Goal: Use online tool/utility: Utilize a website feature to perform a specific function

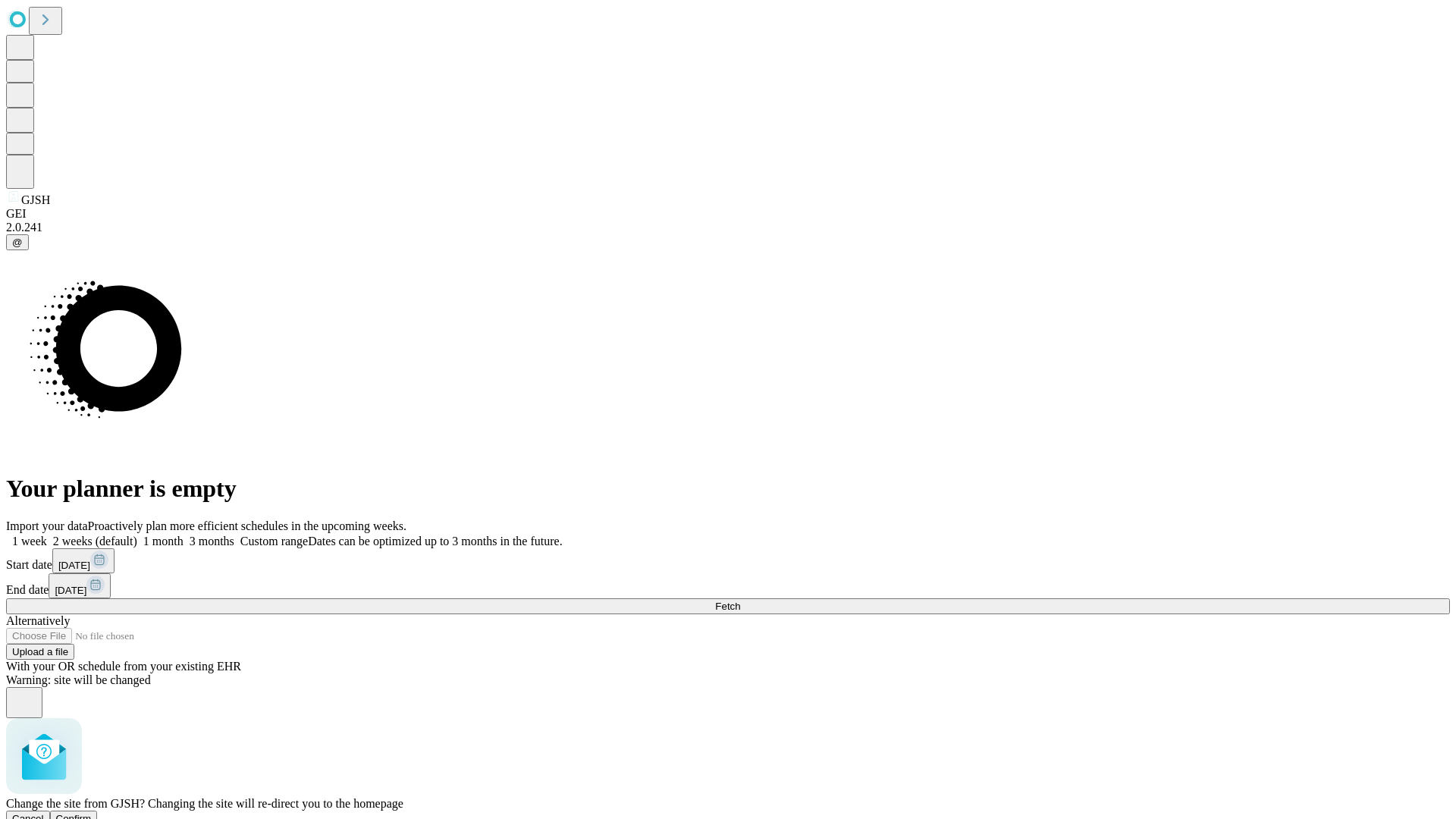
click at [92, 813] on span "Confirm" at bounding box center [74, 818] width 35 height 12
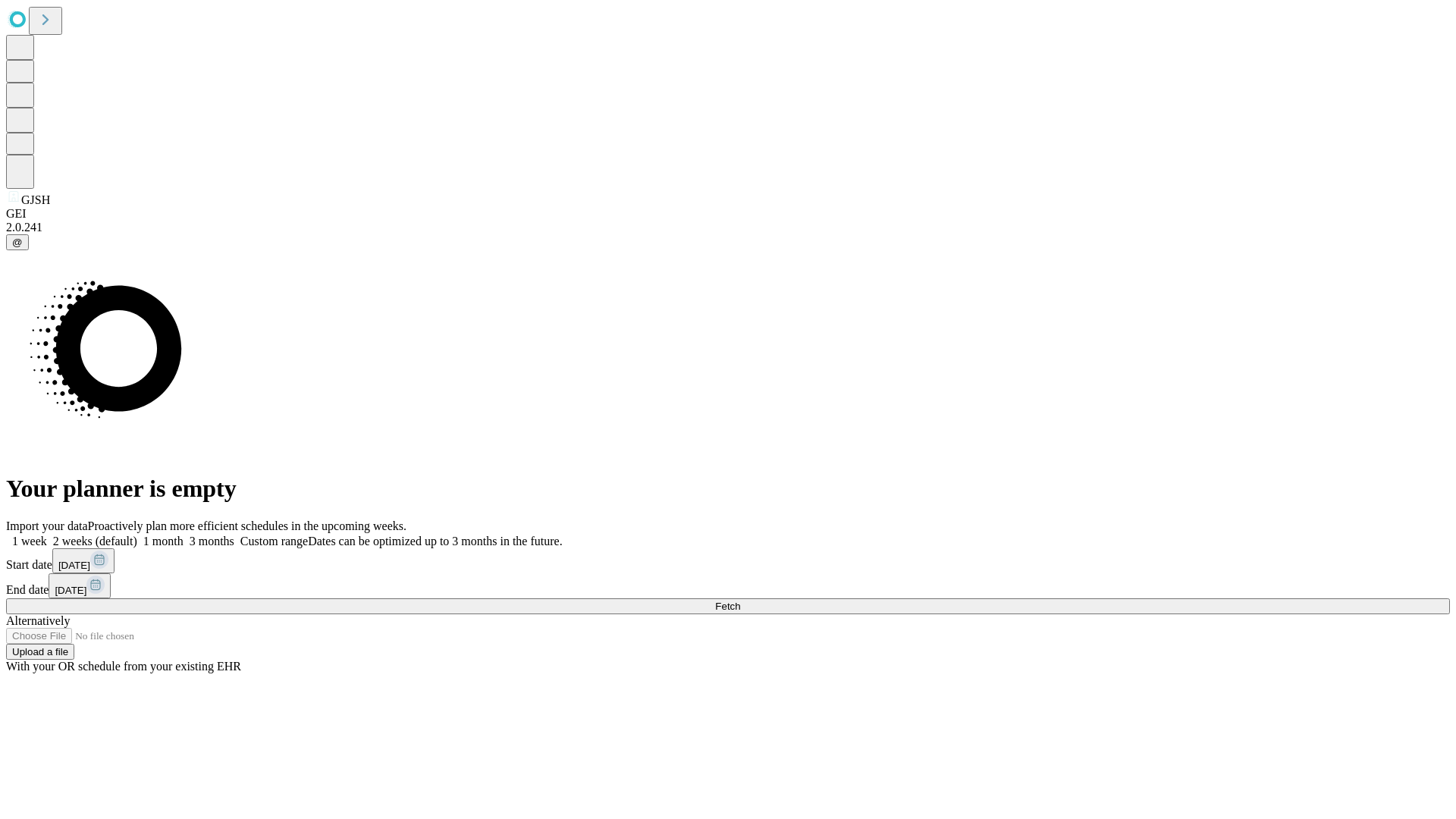
click at [47, 534] on label "1 week" at bounding box center [27, 541] width 41 height 13
click at [740, 601] on span "Fetch" at bounding box center [728, 606] width 25 height 12
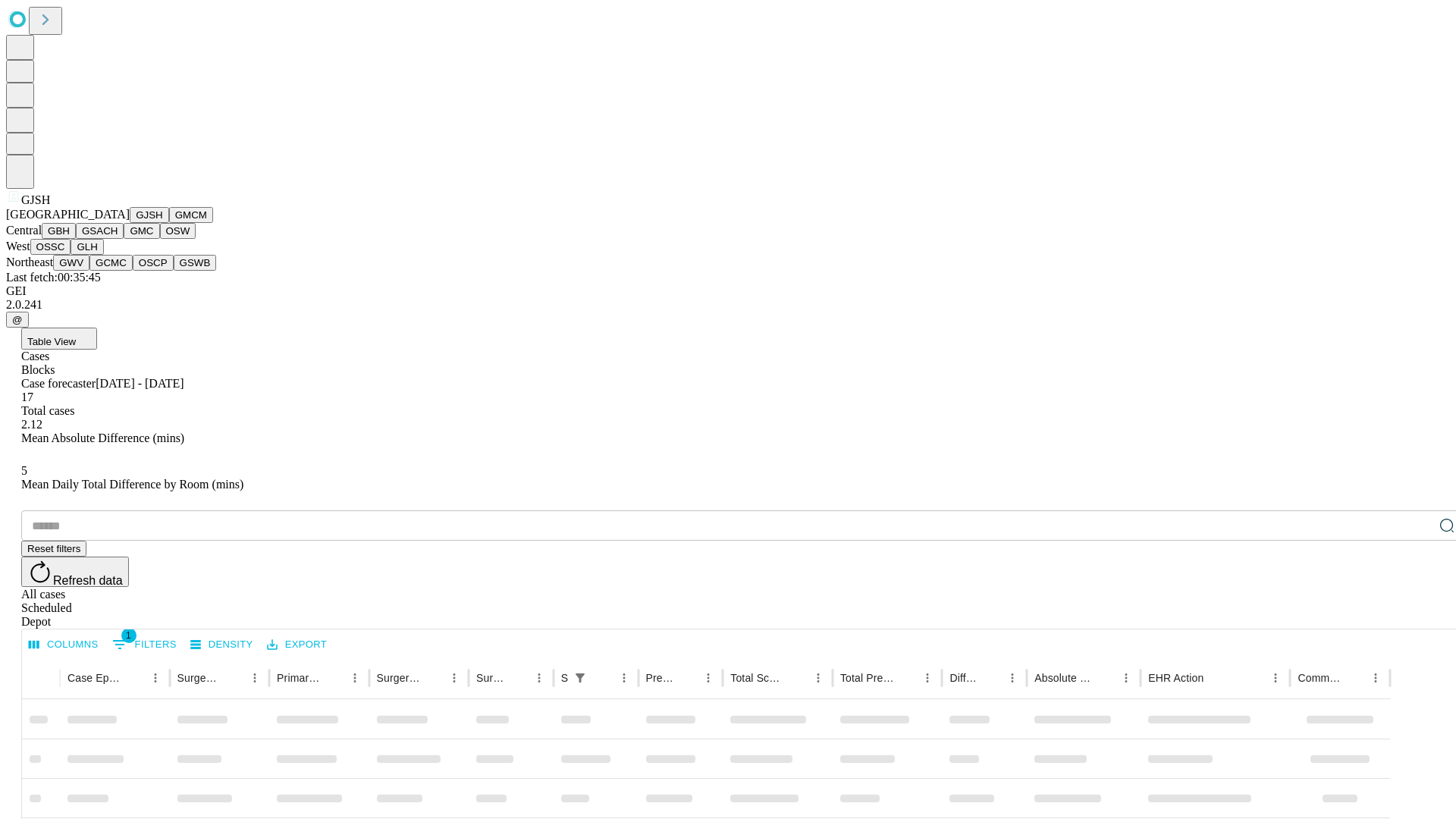
click at [169, 223] on button "GMCM" at bounding box center [191, 215] width 44 height 16
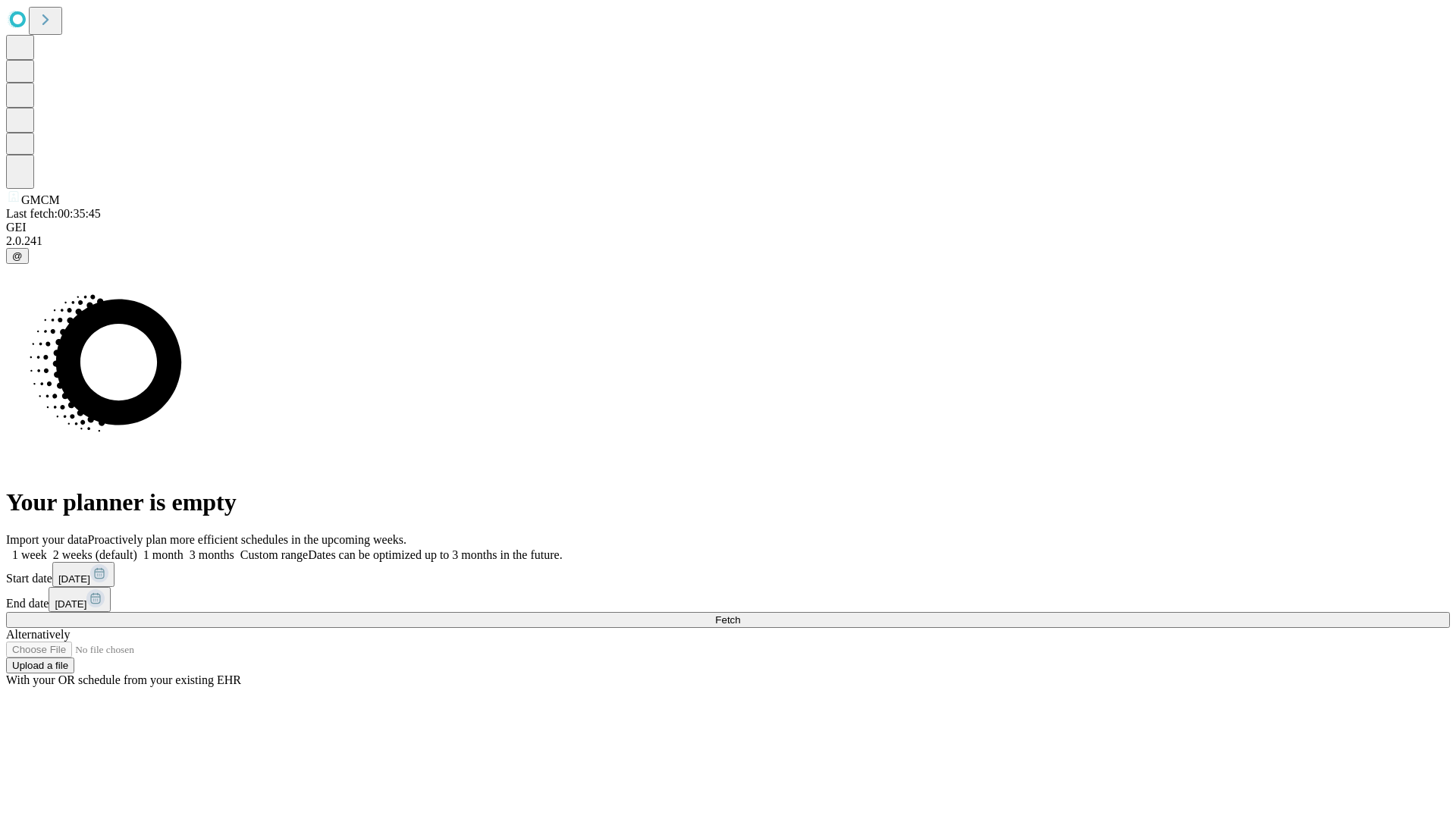
click at [47, 549] on label "1 week" at bounding box center [27, 555] width 41 height 13
click at [740, 614] on span "Fetch" at bounding box center [728, 620] width 25 height 12
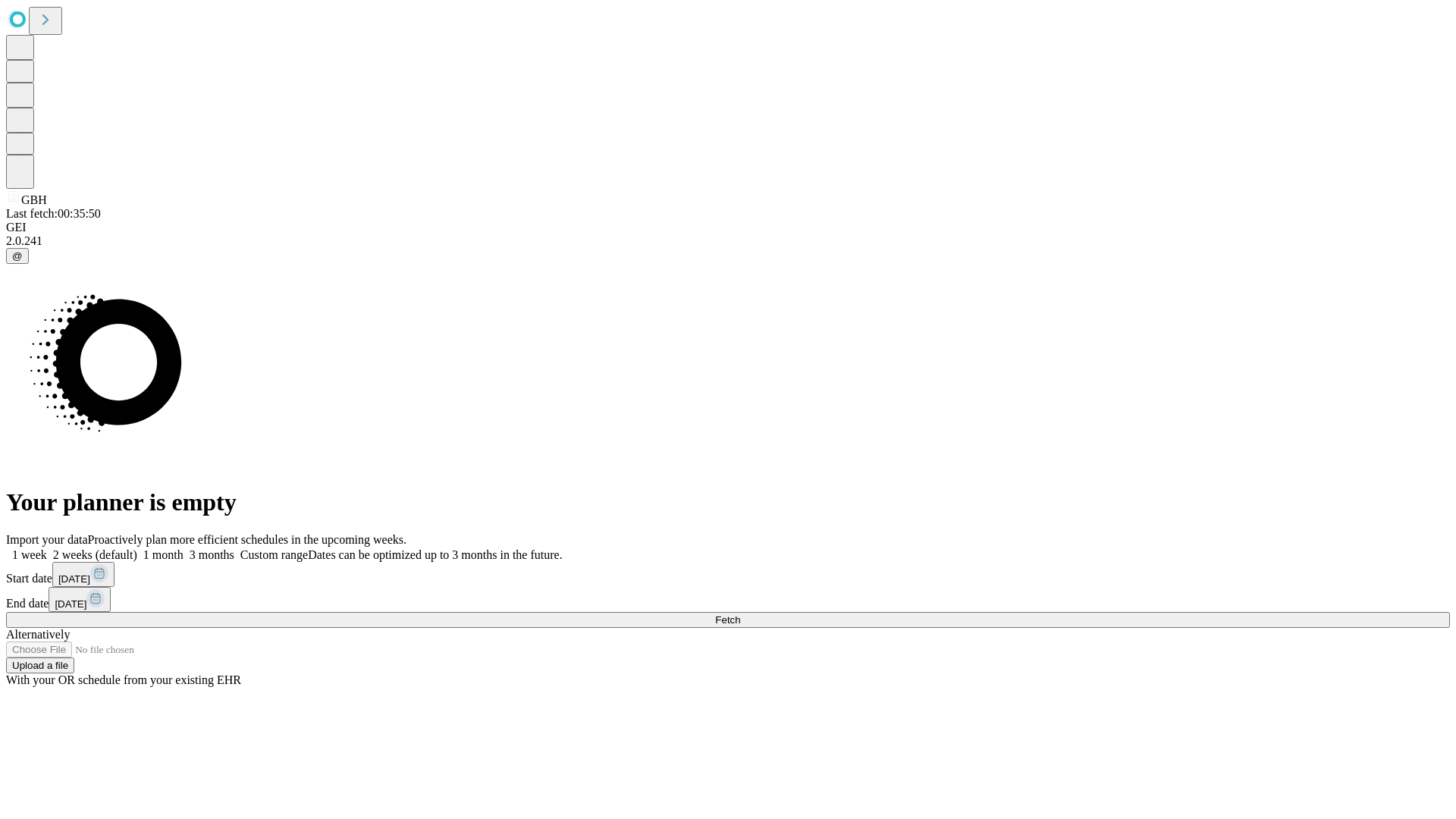
click at [47, 549] on label "1 week" at bounding box center [27, 555] width 41 height 13
click at [740, 614] on span "Fetch" at bounding box center [728, 620] width 25 height 12
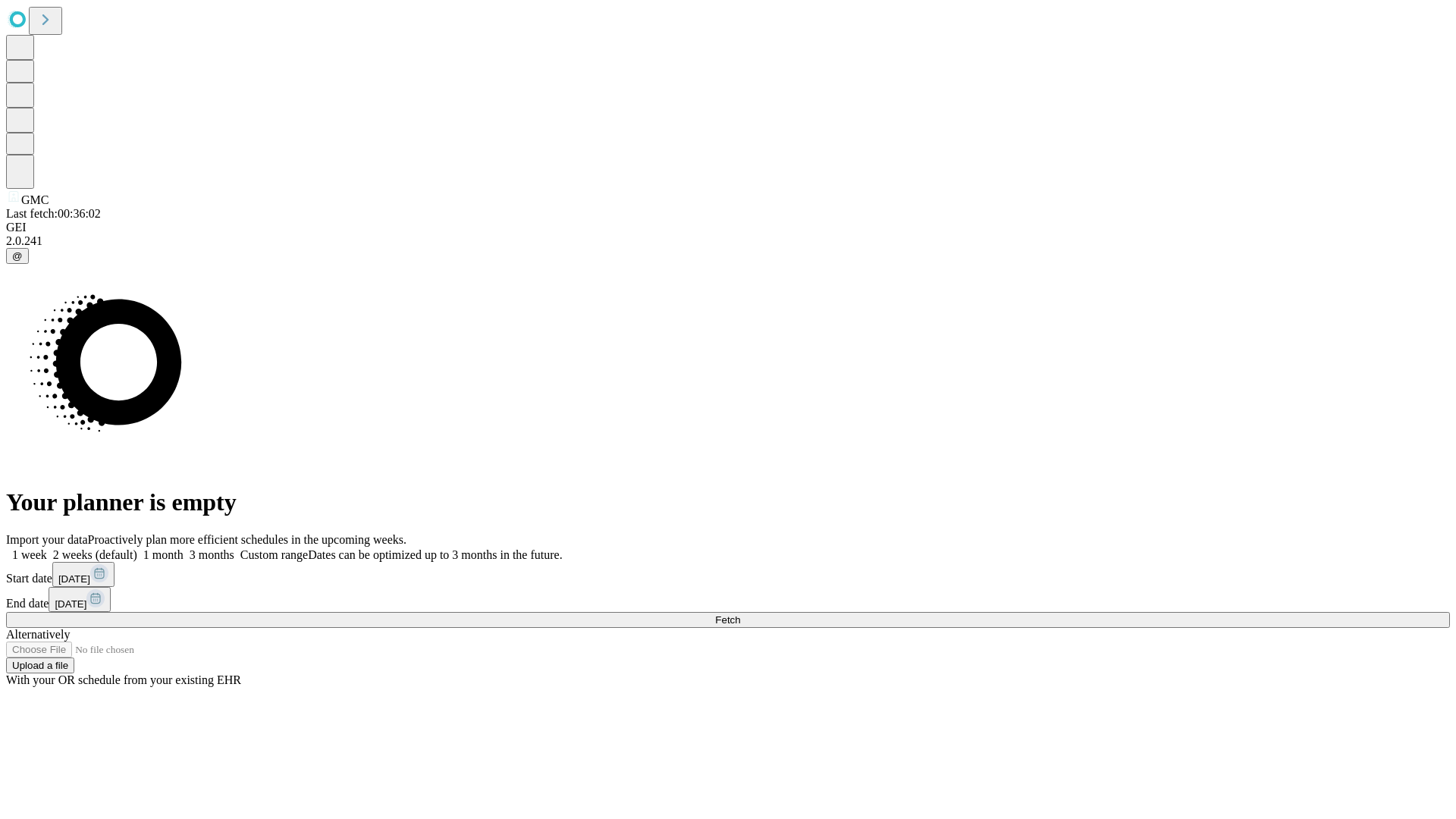
click at [47, 549] on label "1 week" at bounding box center [27, 555] width 41 height 13
click at [740, 614] on span "Fetch" at bounding box center [728, 620] width 25 height 12
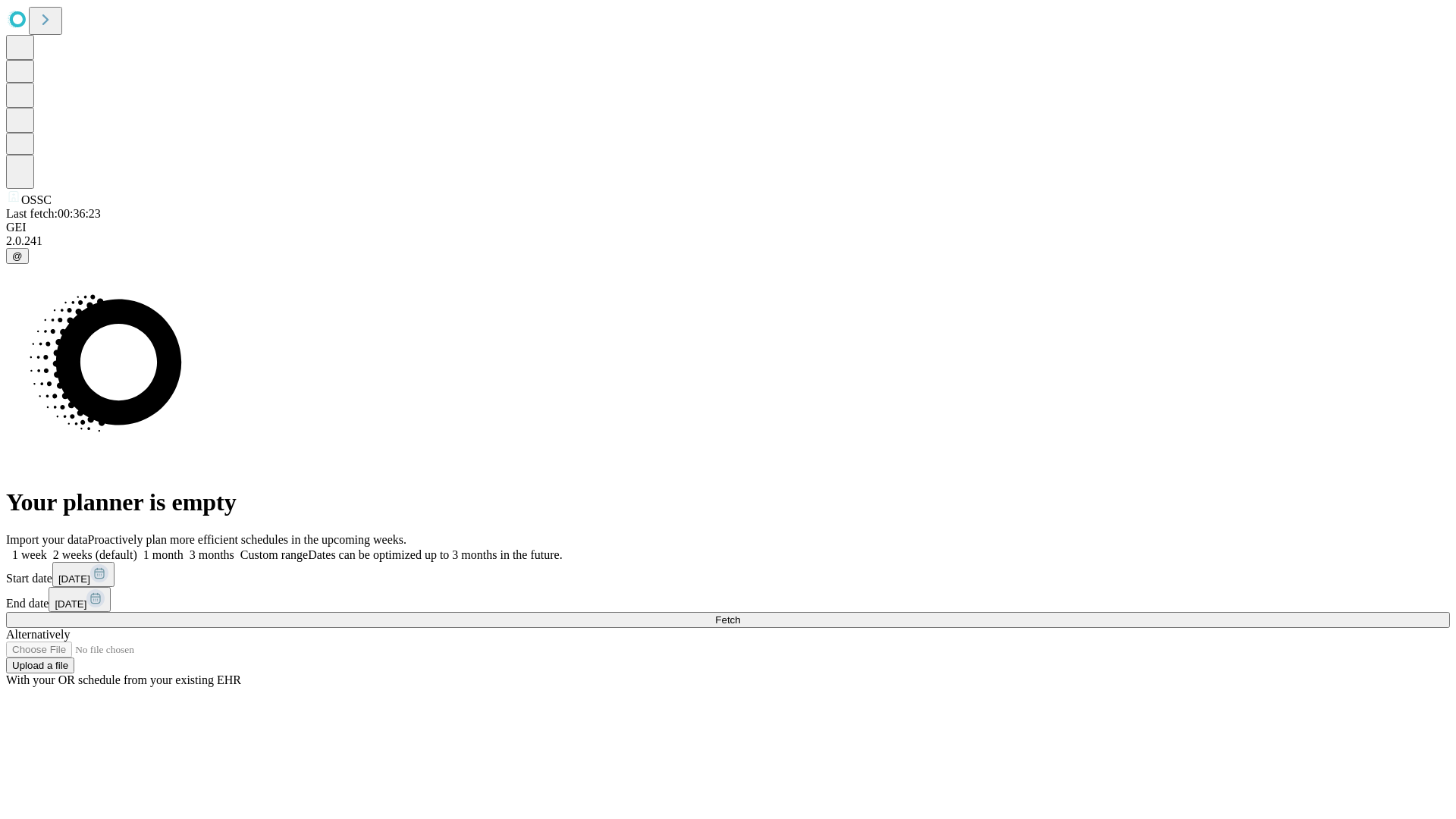
click at [47, 549] on label "1 week" at bounding box center [27, 555] width 41 height 13
click at [740, 614] on span "Fetch" at bounding box center [728, 620] width 25 height 12
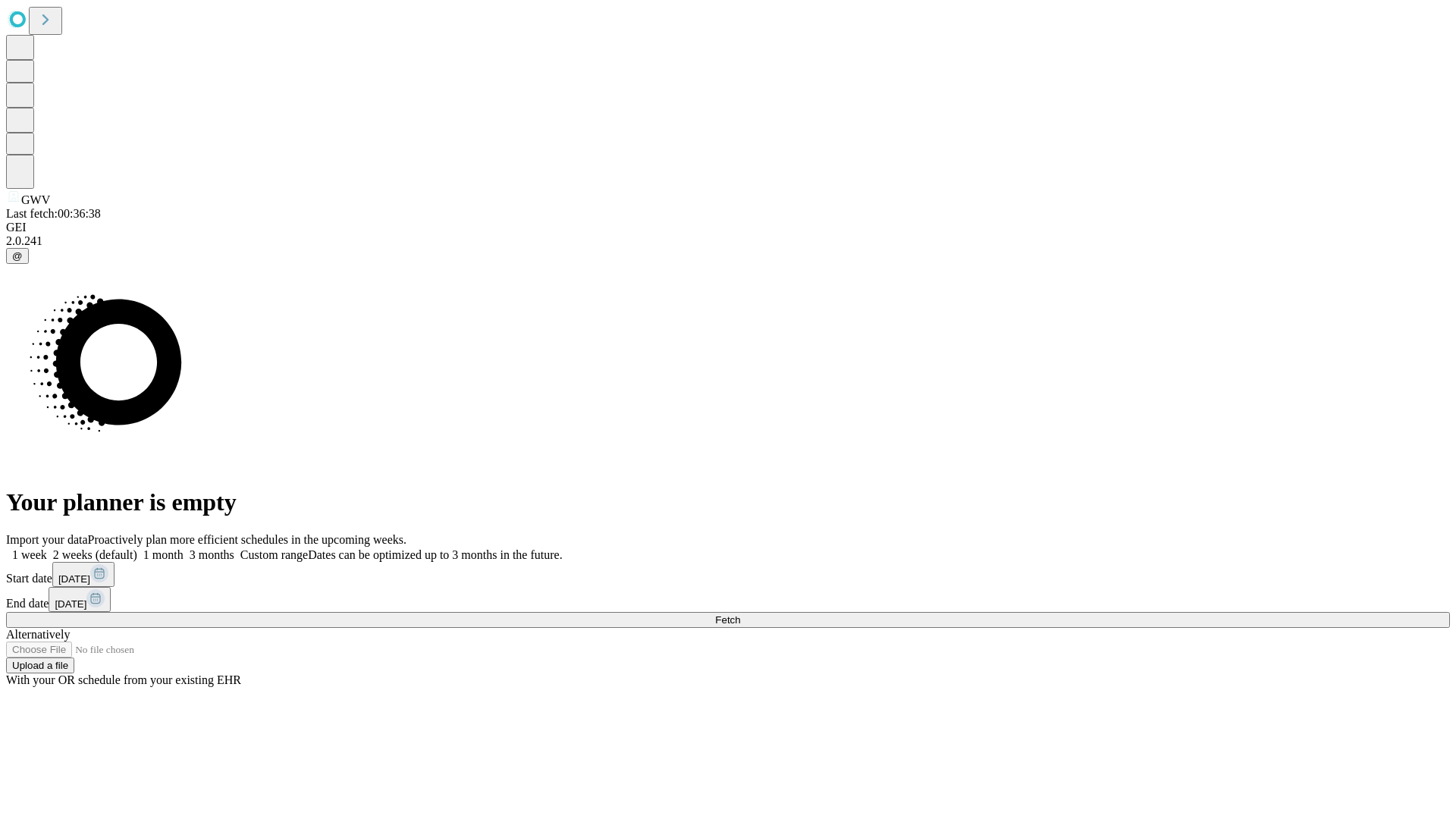
click at [47, 549] on label "1 week" at bounding box center [27, 555] width 41 height 13
click at [740, 614] on span "Fetch" at bounding box center [728, 620] width 25 height 12
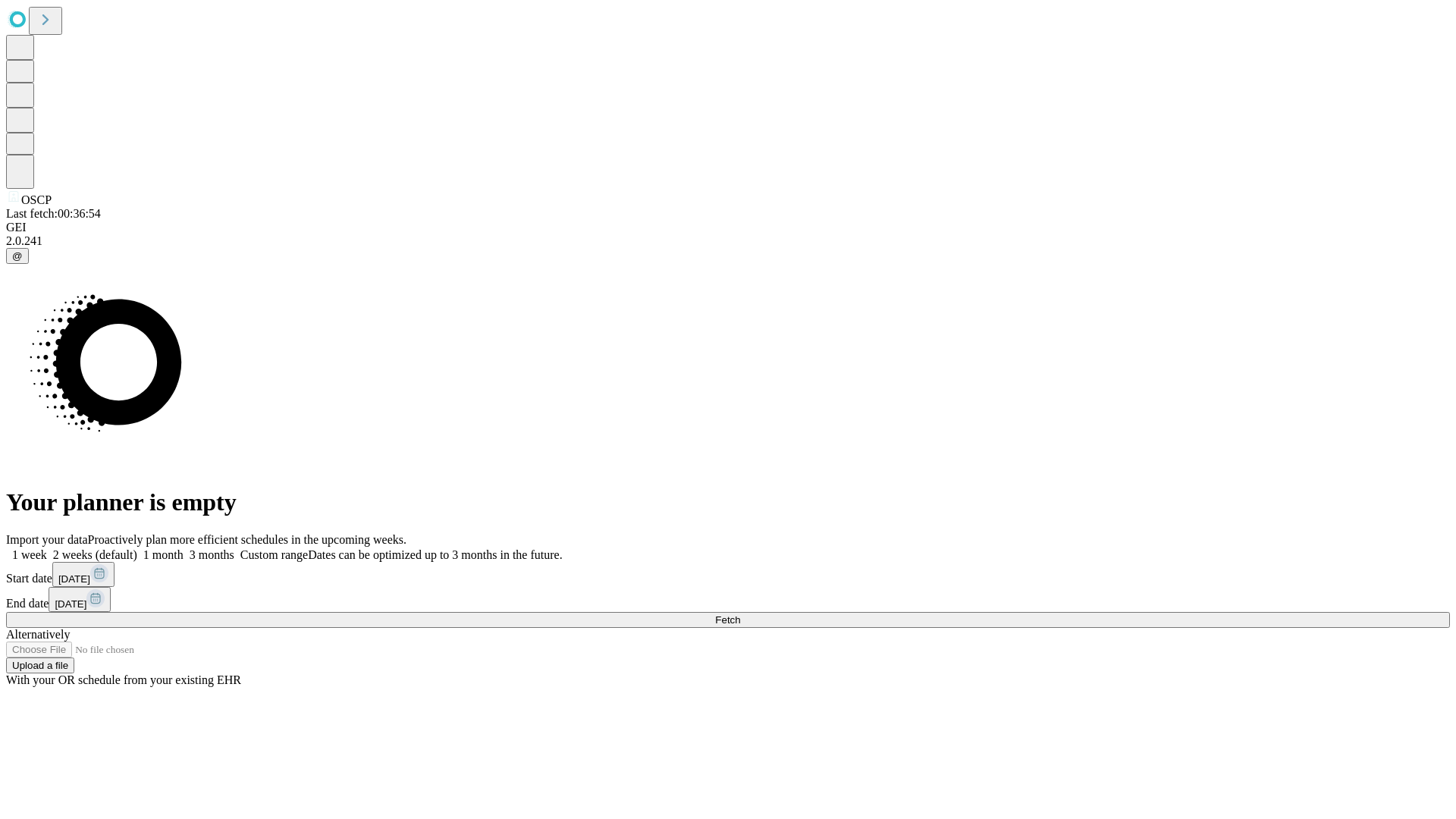
click at [47, 549] on label "1 week" at bounding box center [27, 555] width 41 height 13
click at [740, 614] on span "Fetch" at bounding box center [728, 620] width 25 height 12
